Goal: Task Accomplishment & Management: Manage account settings

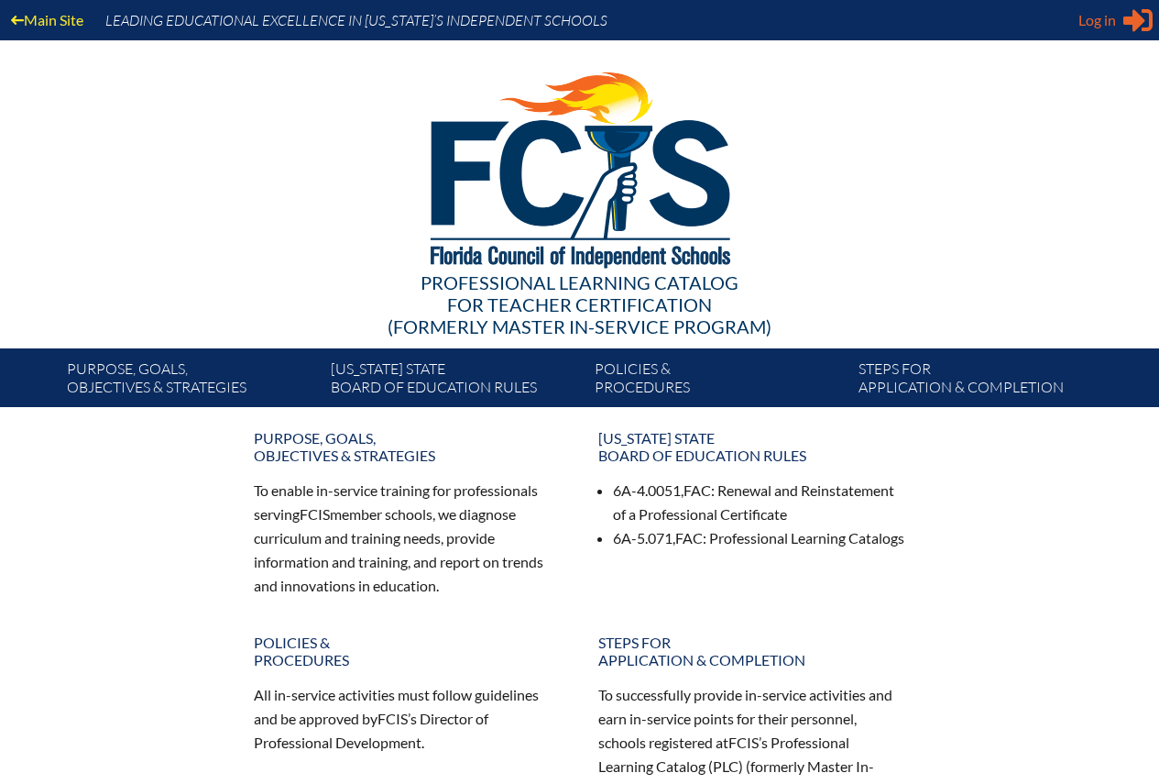
click at [1095, 18] on span "Log in" at bounding box center [1098, 20] width 38 height 22
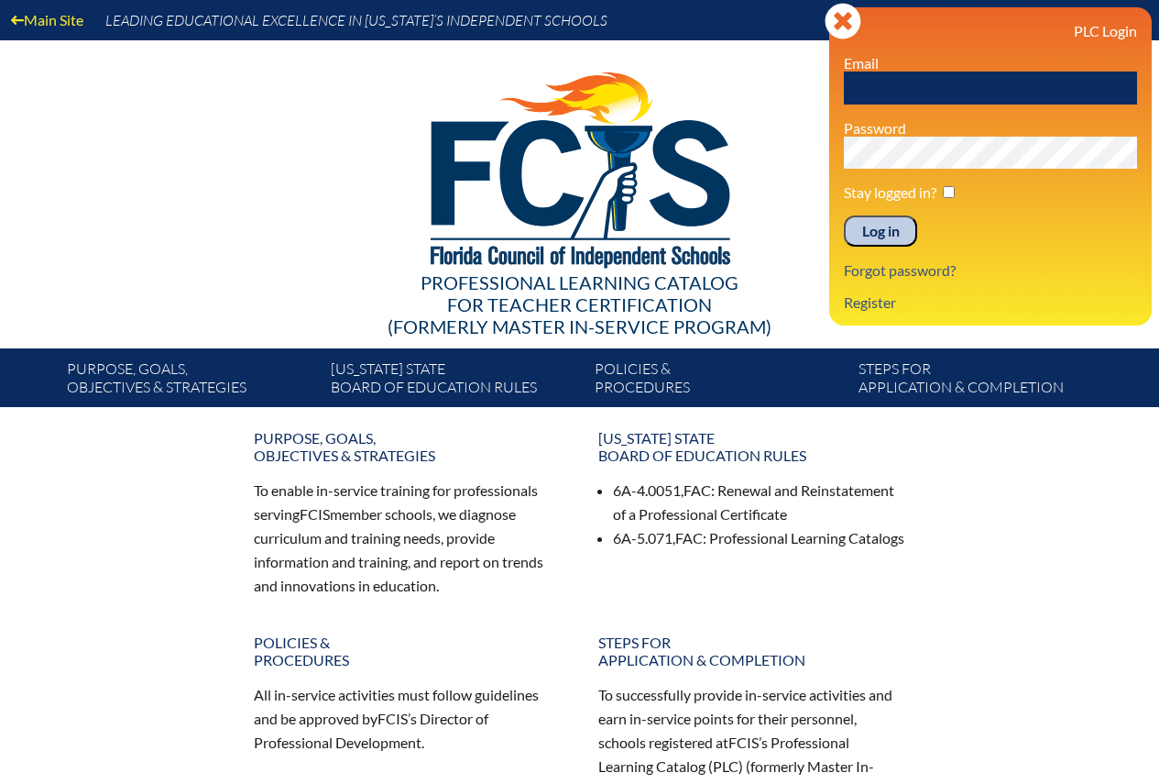
click at [974, 84] on input "text" at bounding box center [990, 87] width 293 height 33
type input "mrssife@verizon.net"
click at [844, 215] on input "Log in" at bounding box center [880, 230] width 73 height 31
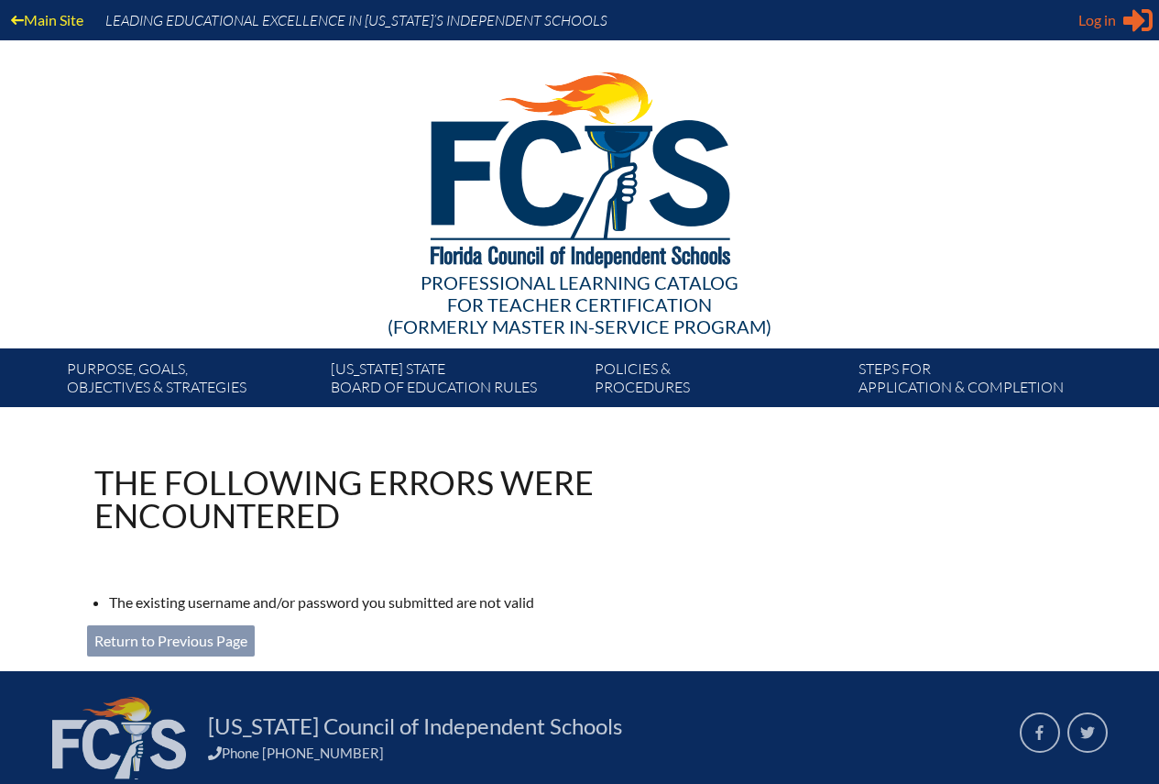
click at [1083, 22] on span "Log in" at bounding box center [1098, 20] width 38 height 22
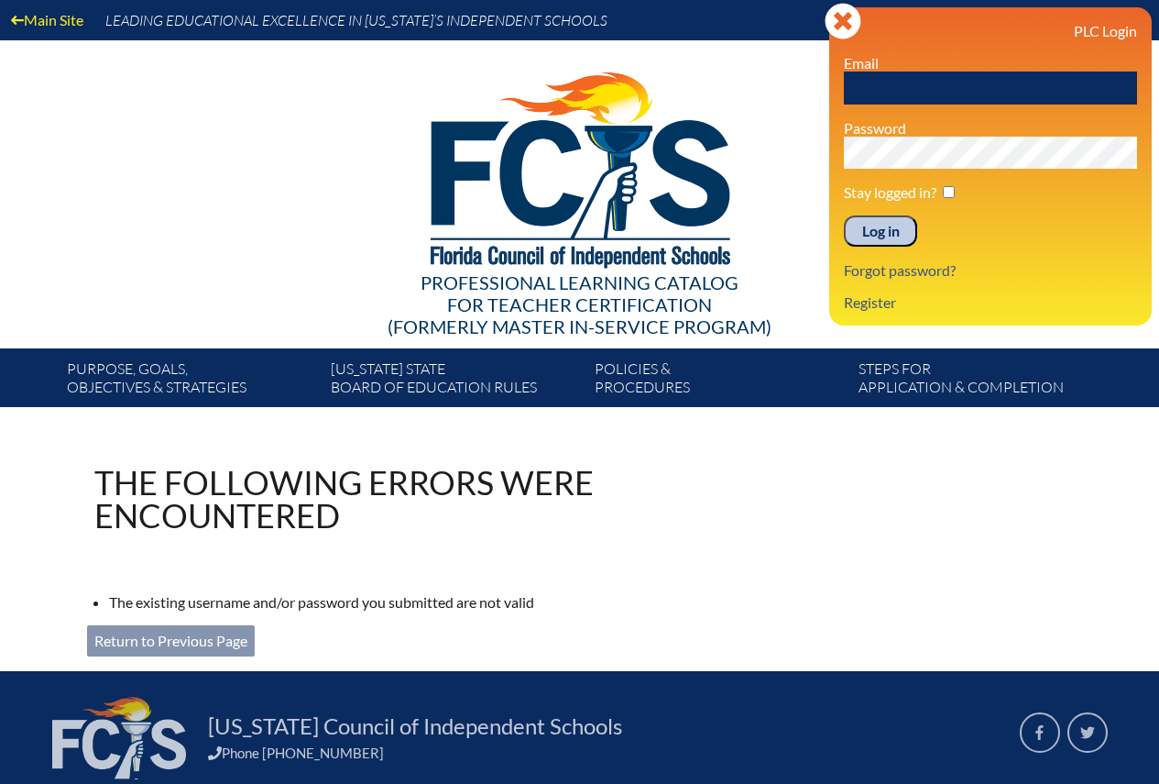
click at [893, 73] on input "text" at bounding box center [990, 87] width 293 height 33
click at [984, 113] on div "PLC Login Email mrssife@verizon.net Password Stay logged in? Log in Forgot pass…" at bounding box center [990, 166] width 293 height 289
click at [941, 88] on input "mrssife@verizon.net" at bounding box center [990, 87] width 293 height 33
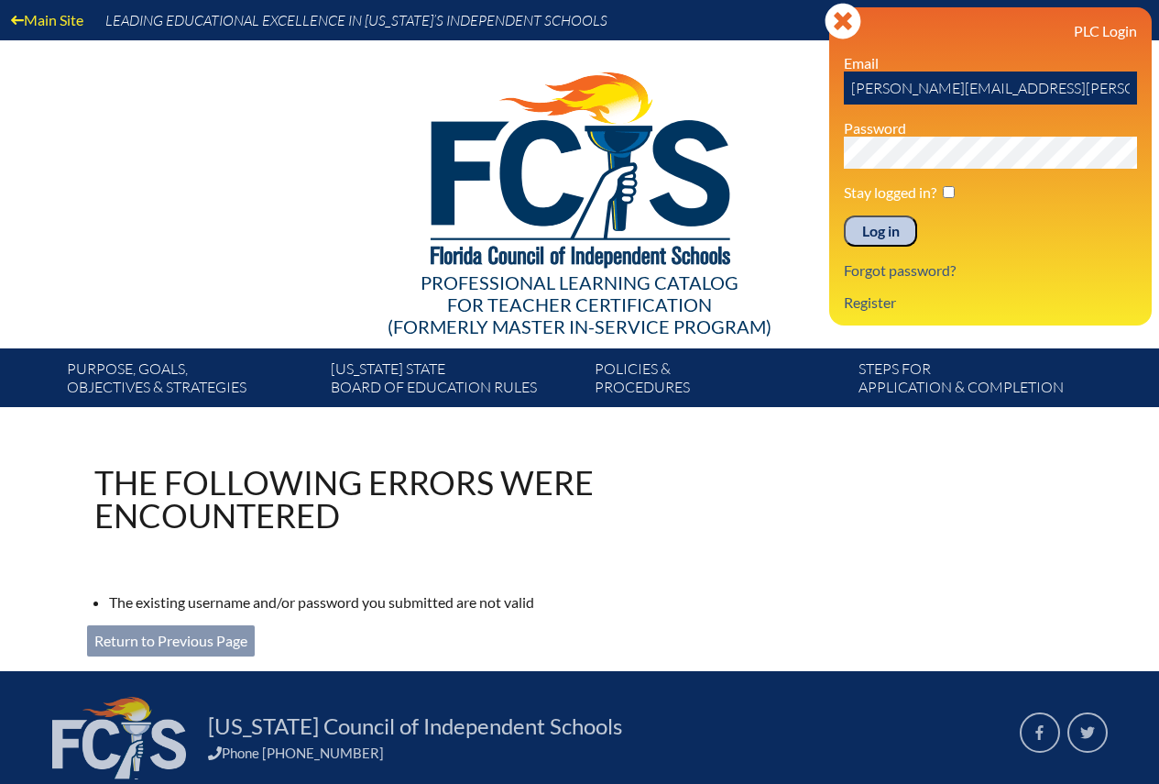
type input "stephanie.sifrit@img.com"
click at [875, 236] on input "Log in" at bounding box center [880, 230] width 73 height 31
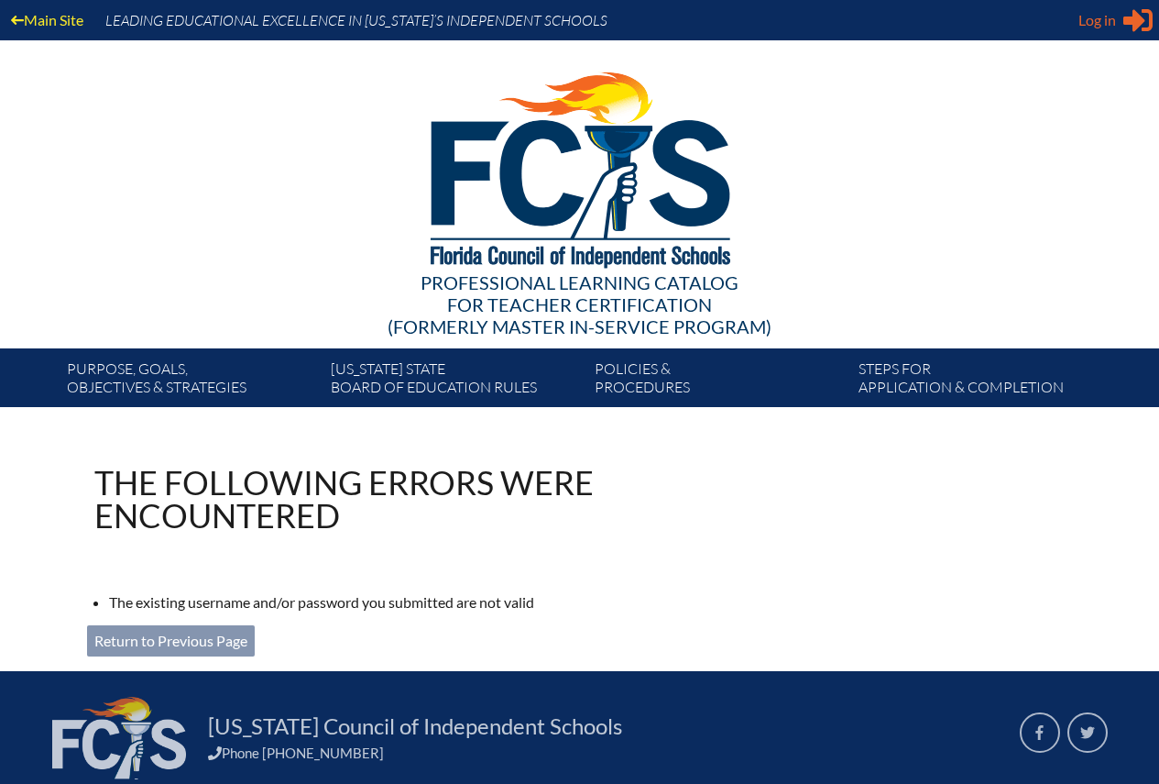
click at [1091, 16] on span "Log in" at bounding box center [1098, 20] width 38 height 22
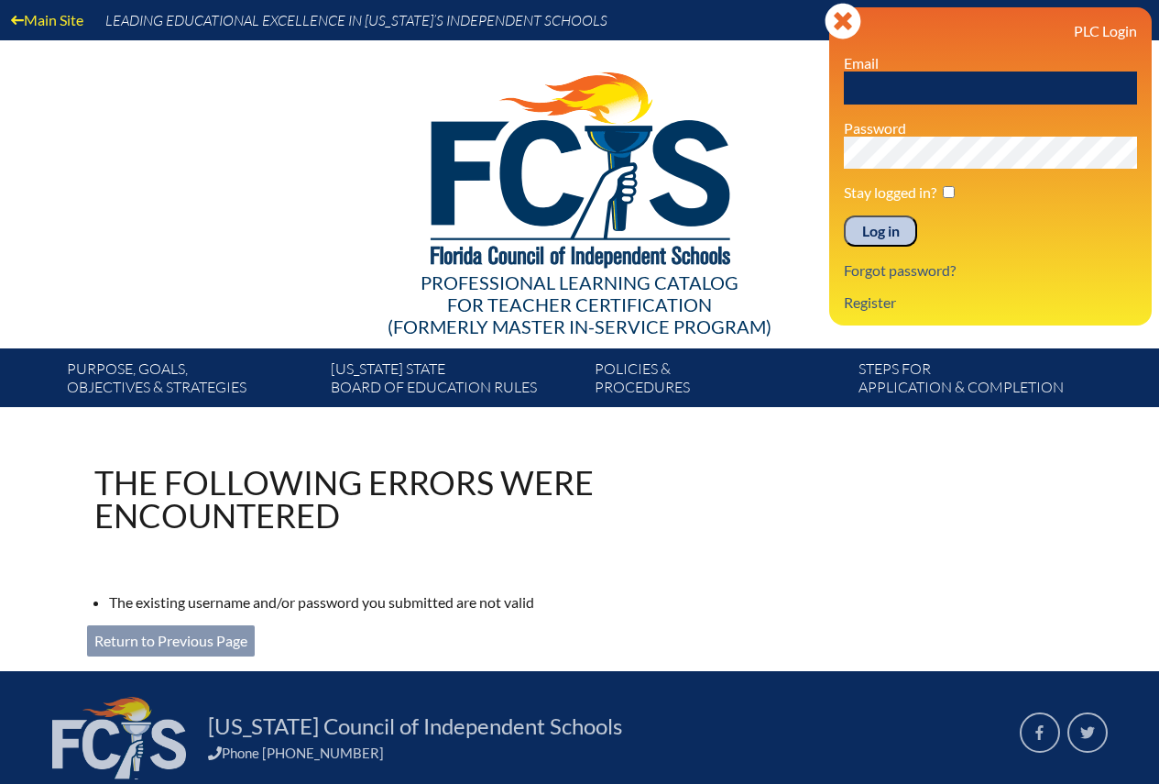
click at [895, 83] on input "text" at bounding box center [990, 87] width 293 height 33
type input "[EMAIL_ADDRESS][DOMAIN_NAME]"
click at [895, 268] on link "Forgot password?" at bounding box center [900, 270] width 126 height 25
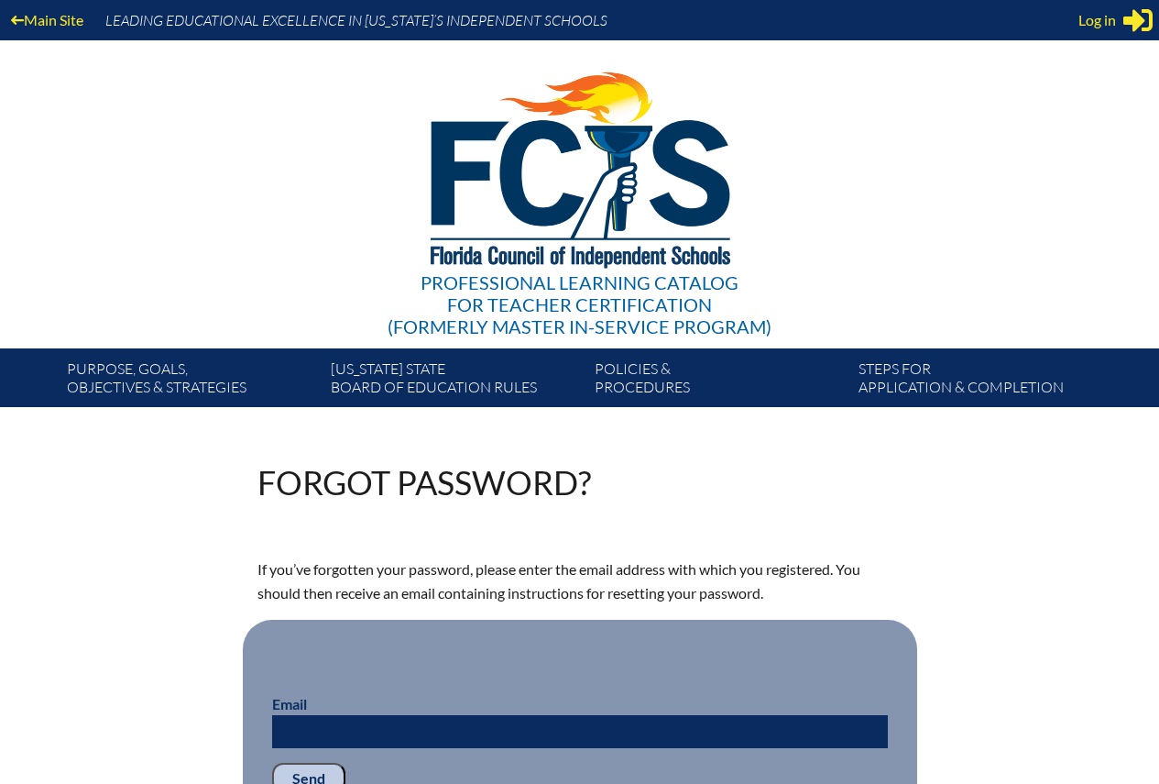
scroll to position [360, 0]
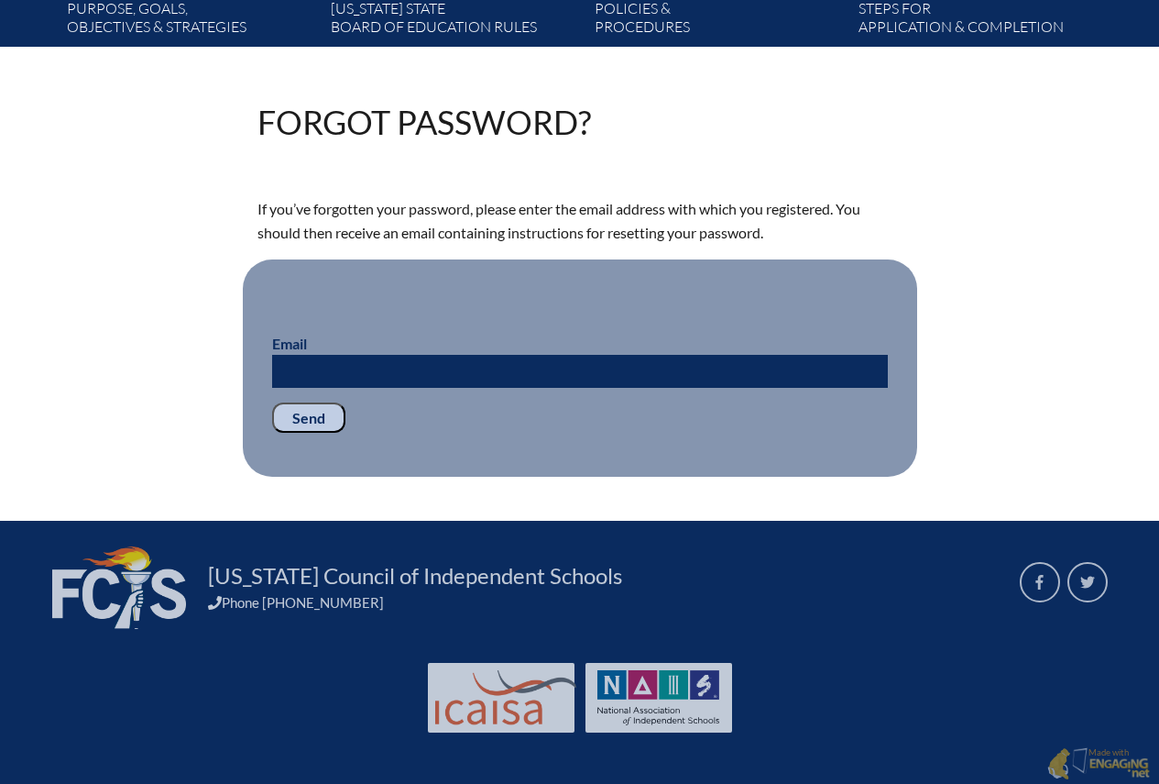
click at [411, 367] on input "Email" at bounding box center [580, 371] width 616 height 33
type input "[EMAIL_ADDRESS][DOMAIN_NAME]"
click at [318, 415] on input "Send" at bounding box center [308, 417] width 73 height 31
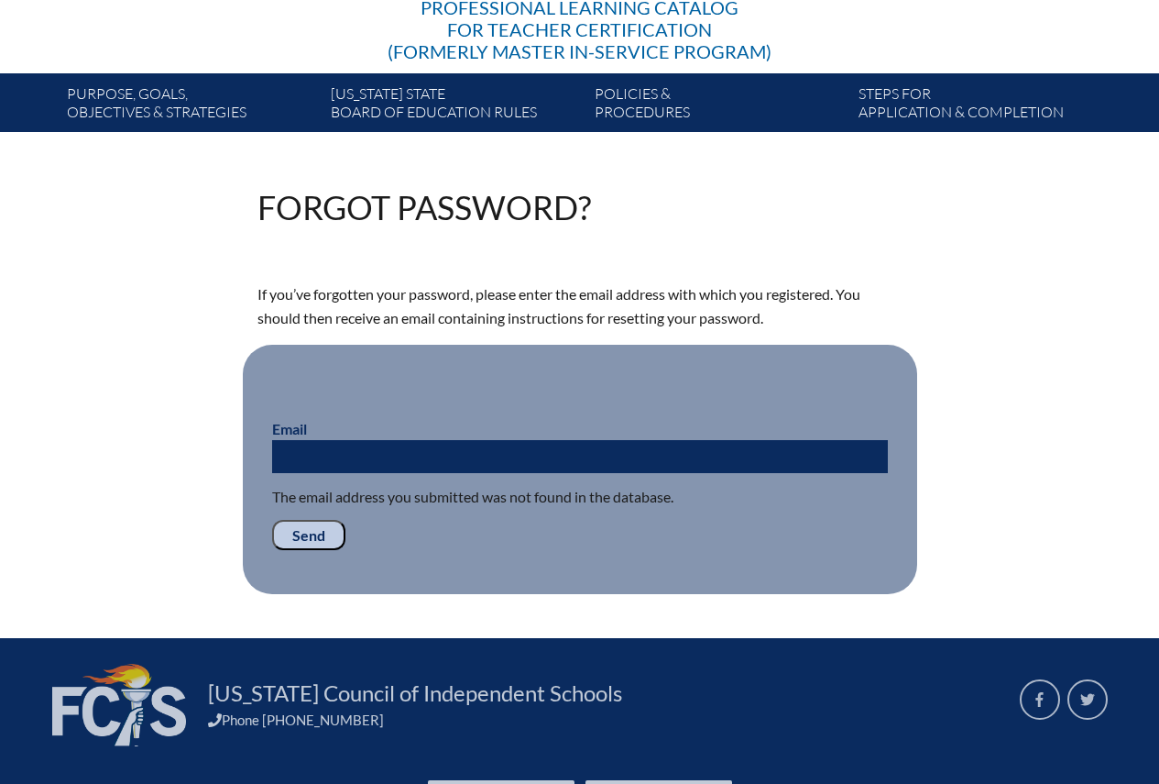
scroll to position [367, 0]
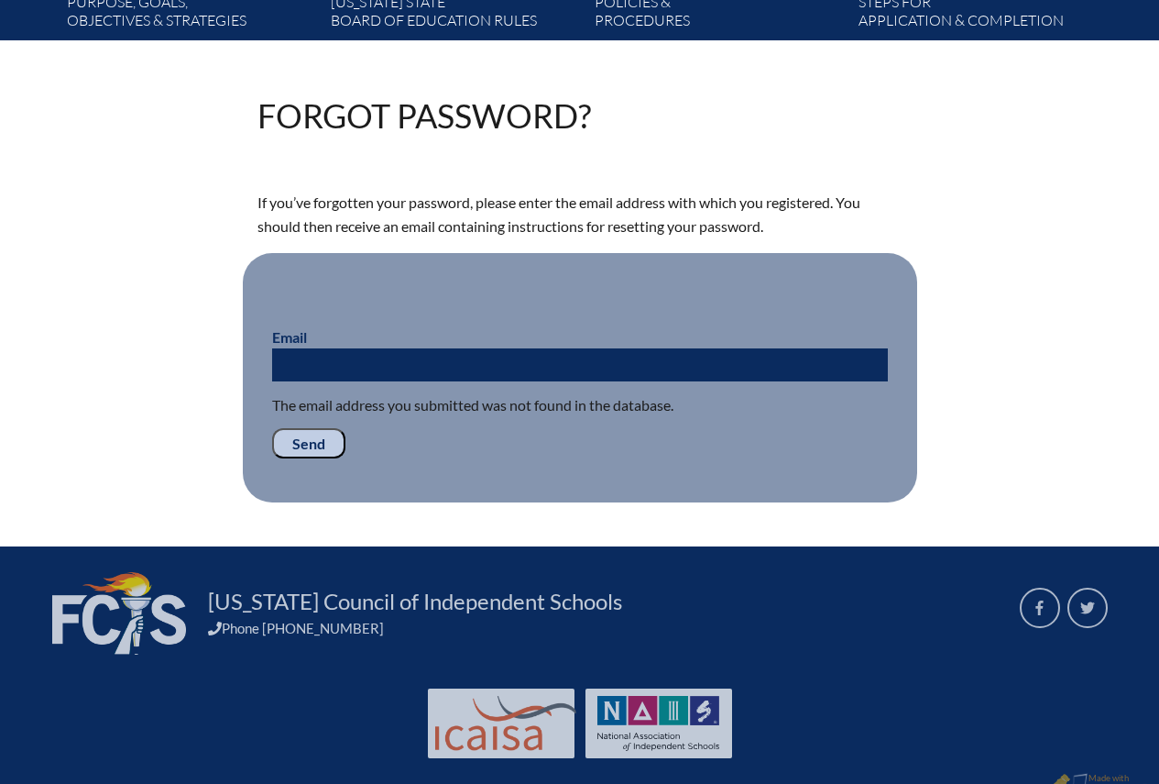
click at [387, 367] on input "Email" at bounding box center [580, 364] width 616 height 33
type input "[EMAIL_ADDRESS][DOMAIN_NAME]"
click at [323, 434] on input "Send" at bounding box center [308, 443] width 73 height 31
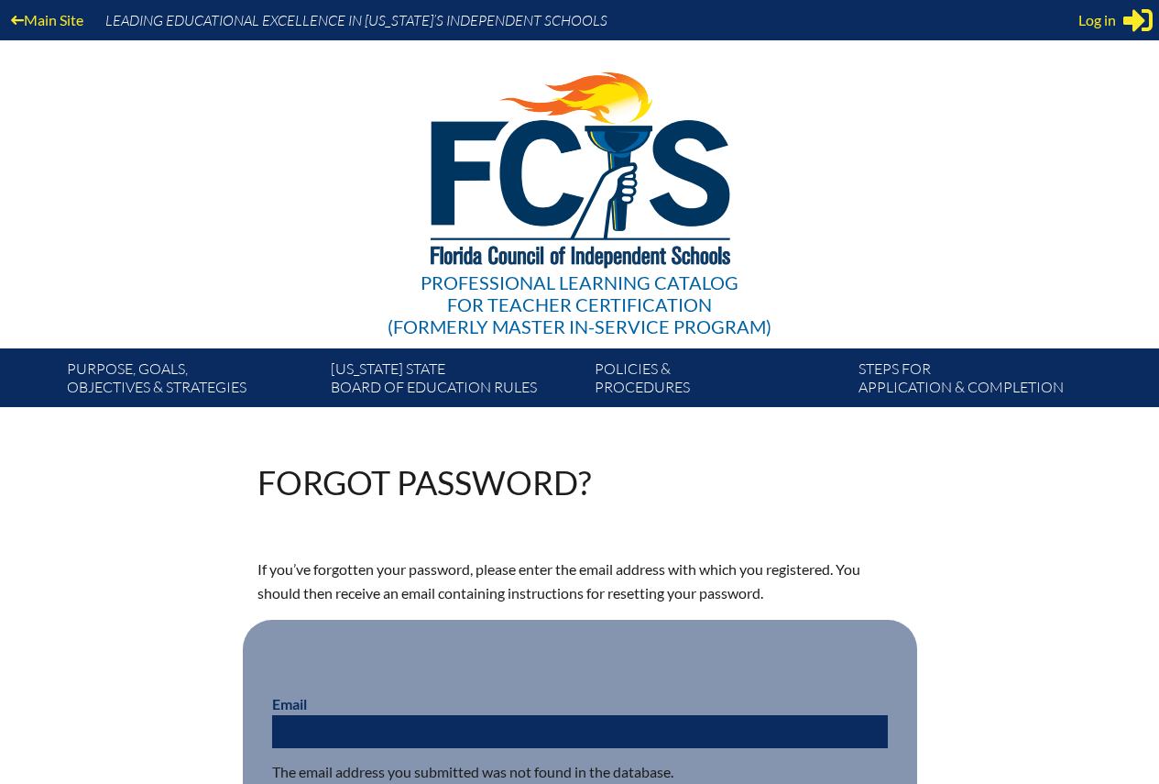
scroll to position [275, 0]
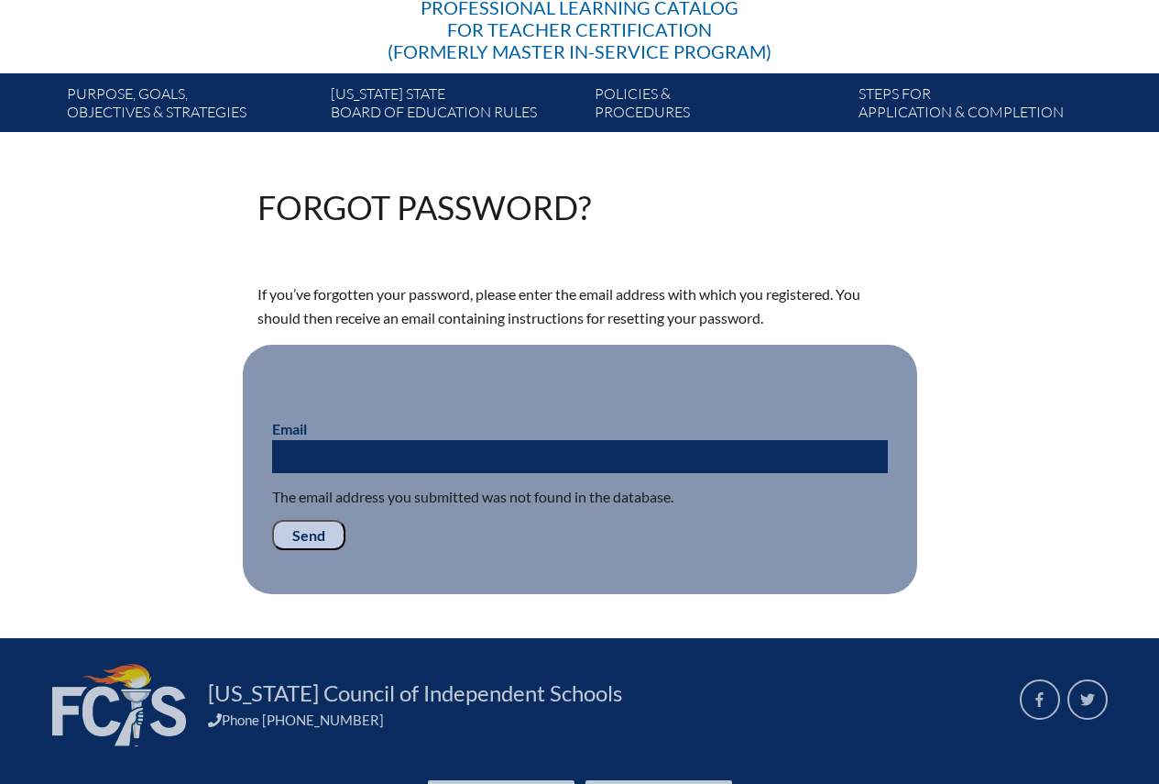
click at [335, 448] on input "Email" at bounding box center [580, 456] width 616 height 33
type input "[EMAIL_ADDRESS][DOMAIN_NAME]"
click at [318, 522] on input "Send" at bounding box center [308, 535] width 73 height 31
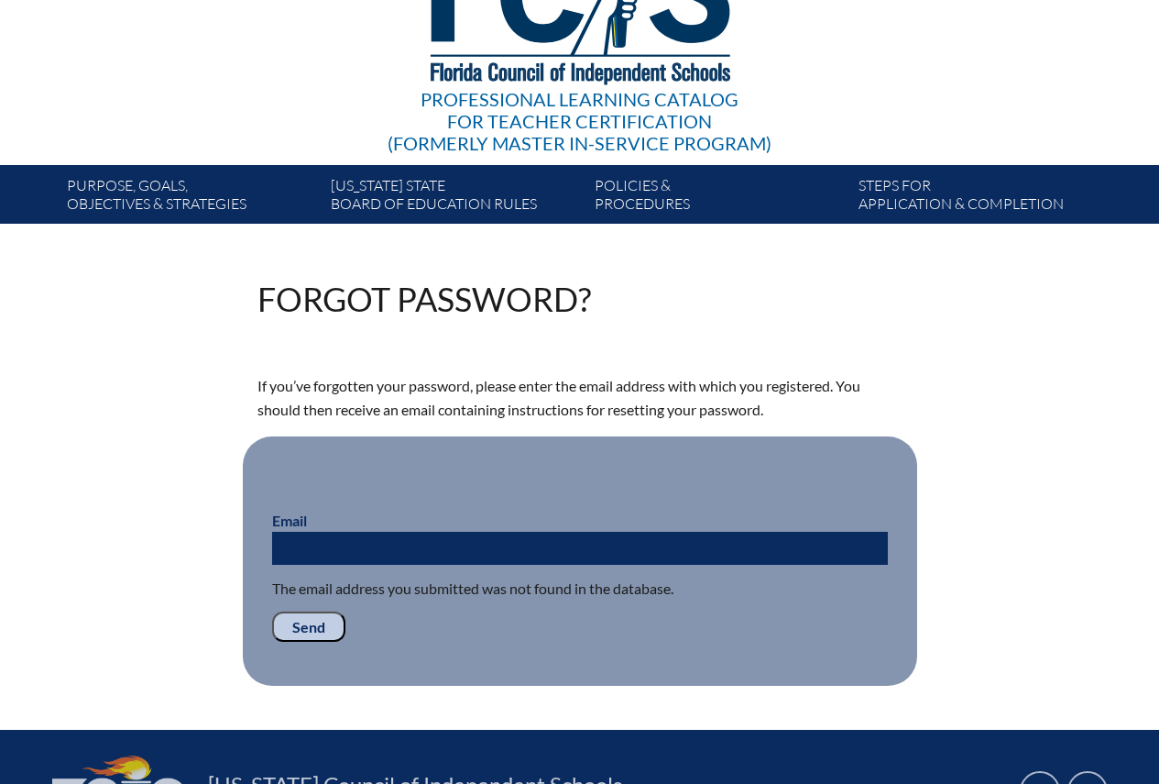
scroll to position [275, 0]
